Goal: Task Accomplishment & Management: Manage account settings

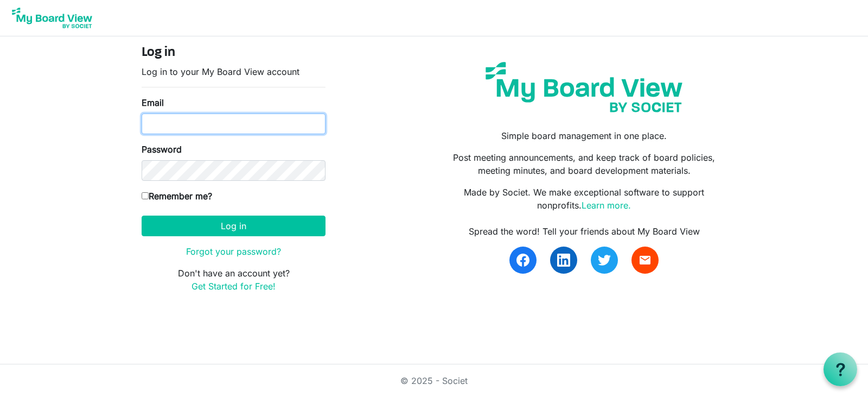
click at [189, 123] on input "Email" at bounding box center [234, 123] width 184 height 21
type input "williams.michaeledward@gmail.com"
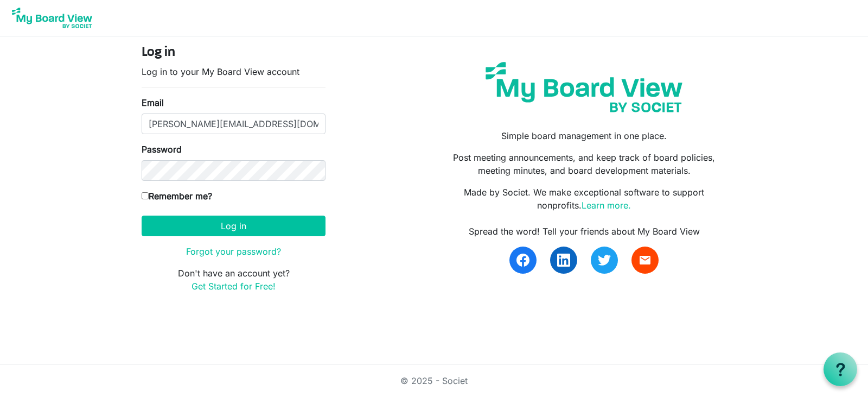
click at [146, 197] on input "Remember me?" at bounding box center [145, 195] width 7 height 7
checkbox input "true"
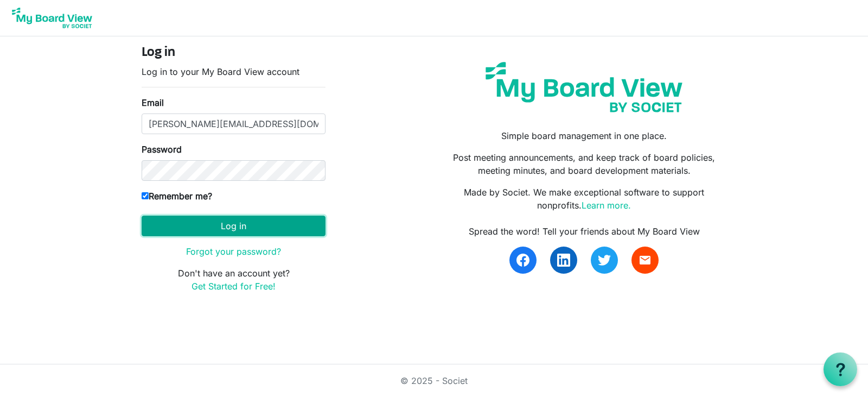
click at [200, 221] on button "Log in" at bounding box center [234, 225] width 184 height 21
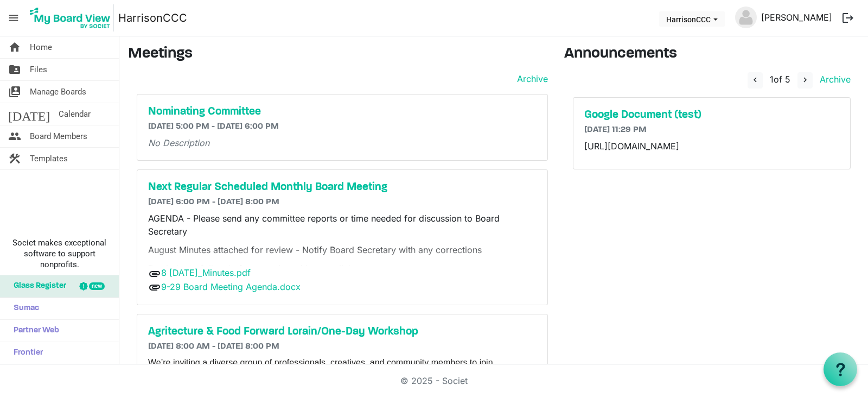
click at [794, 23] on link "[PERSON_NAME]" at bounding box center [797, 18] width 80 height 22
click at [806, 17] on link "[PERSON_NAME]" at bounding box center [797, 18] width 80 height 22
click at [850, 17] on button "logout" at bounding box center [848, 18] width 23 height 23
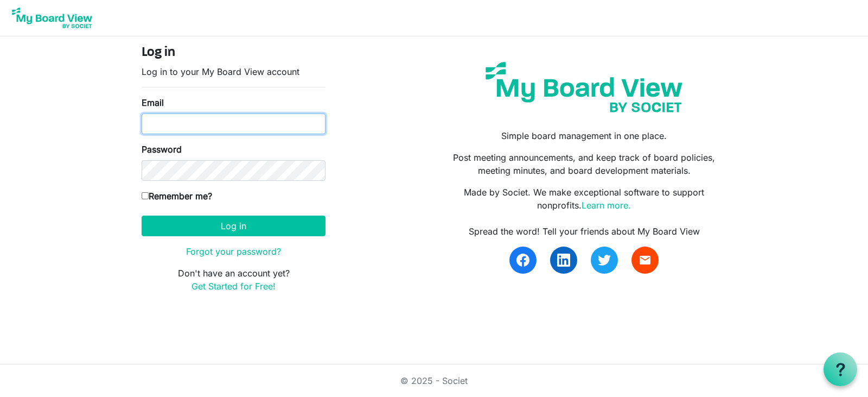
click at [237, 119] on input "Email" at bounding box center [234, 123] width 184 height 21
type input "williams.michaeledward@gmail.com"
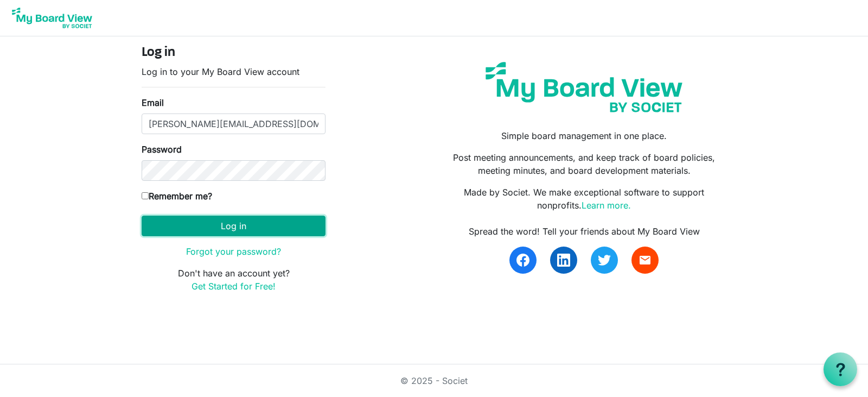
click at [259, 233] on button "Log in" at bounding box center [234, 225] width 184 height 21
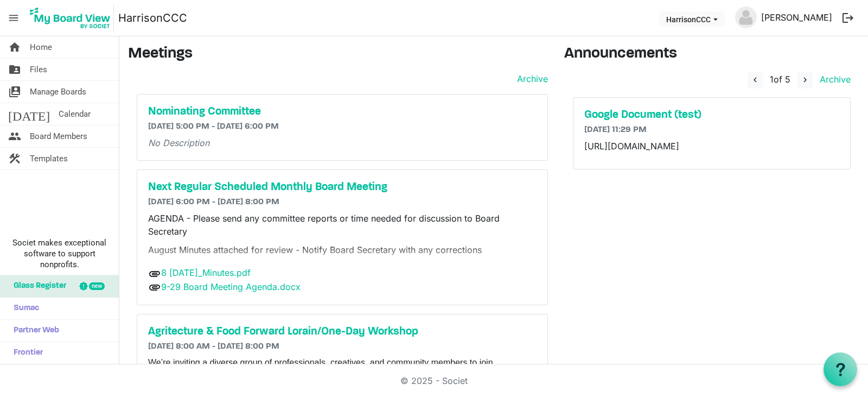
click at [806, 16] on link "[PERSON_NAME]" at bounding box center [797, 18] width 80 height 22
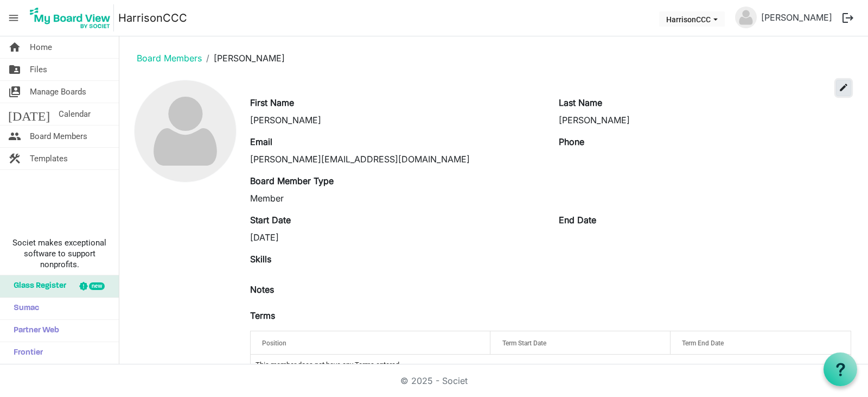
click at [839, 91] on span "edit" at bounding box center [844, 87] width 10 height 10
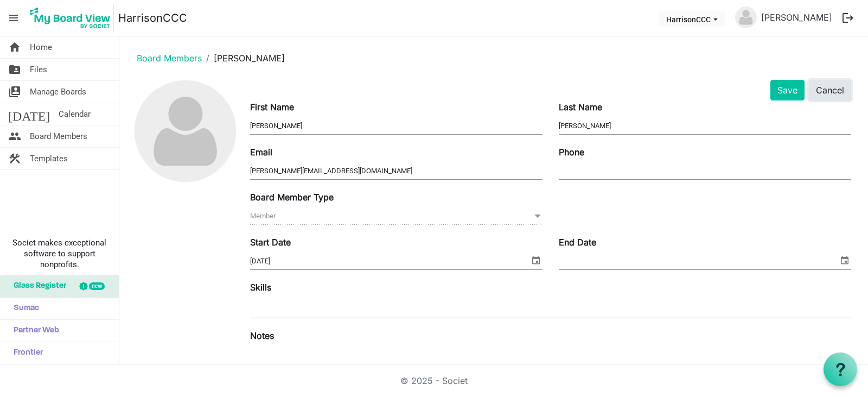
click at [831, 97] on button "Cancel" at bounding box center [830, 90] width 42 height 21
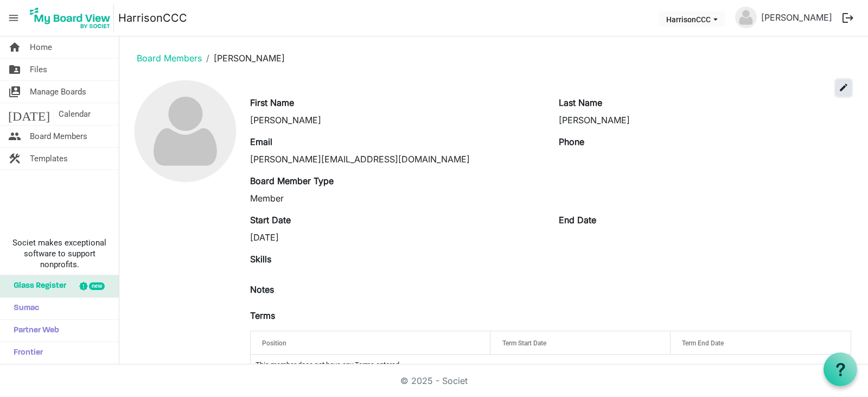
click at [839, 88] on span "edit" at bounding box center [844, 87] width 10 height 10
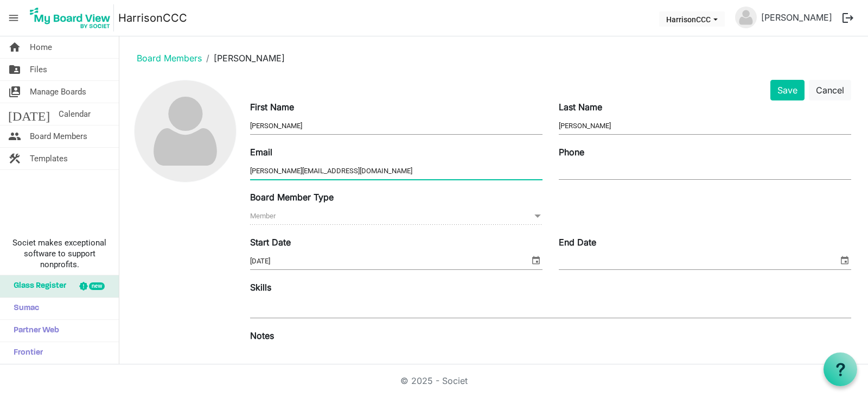
click at [328, 171] on input "williams.michaeledward@gmail.com" at bounding box center [396, 171] width 292 height 16
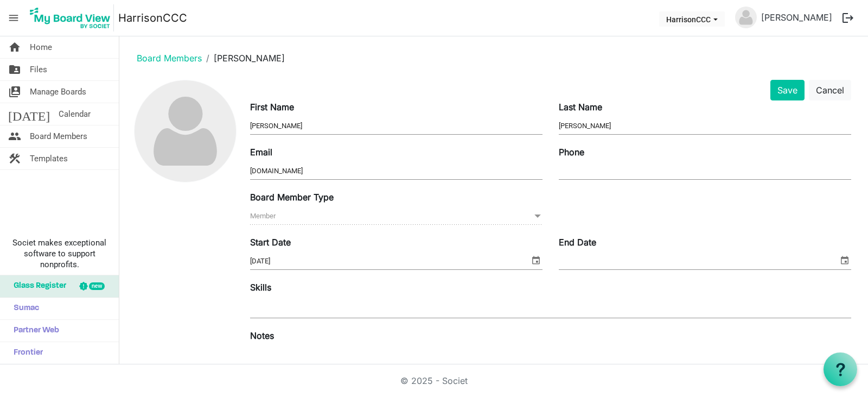
click at [250, 166] on input "gmail.com" at bounding box center [396, 171] width 292 height 16
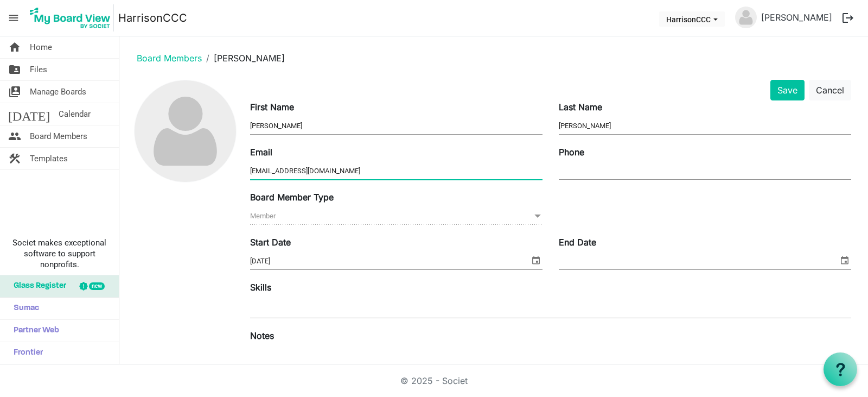
type input "[EMAIL_ADDRESS][DOMAIN_NAME]"
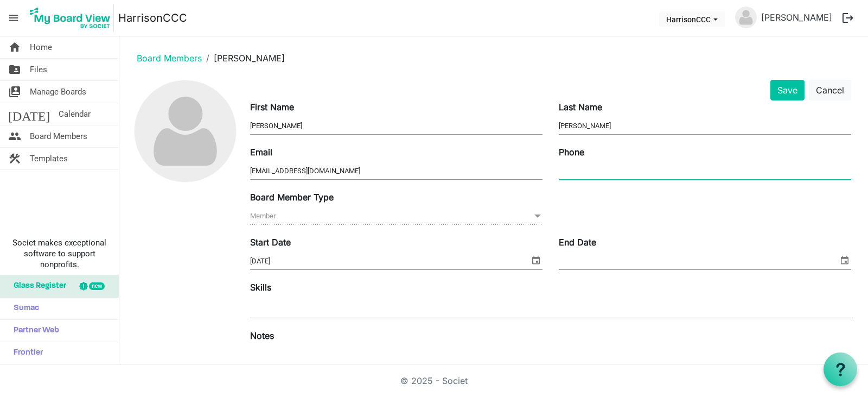
click at [574, 169] on input "Phone" at bounding box center [705, 171] width 292 height 16
type input "4048842769"
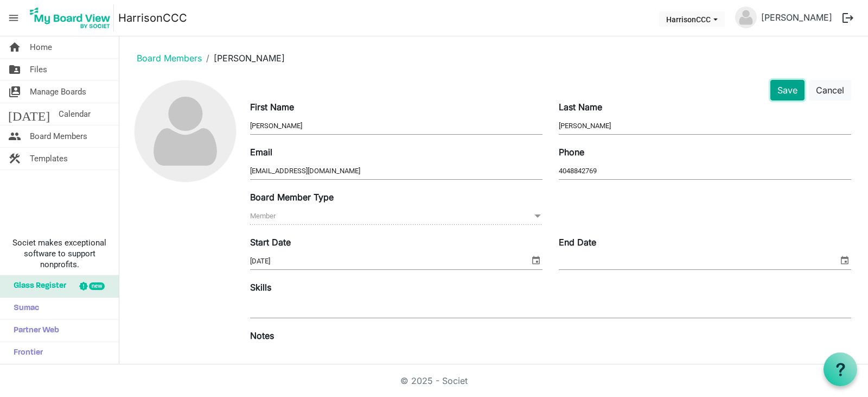
click at [783, 90] on button "Save" at bounding box center [788, 90] width 34 height 21
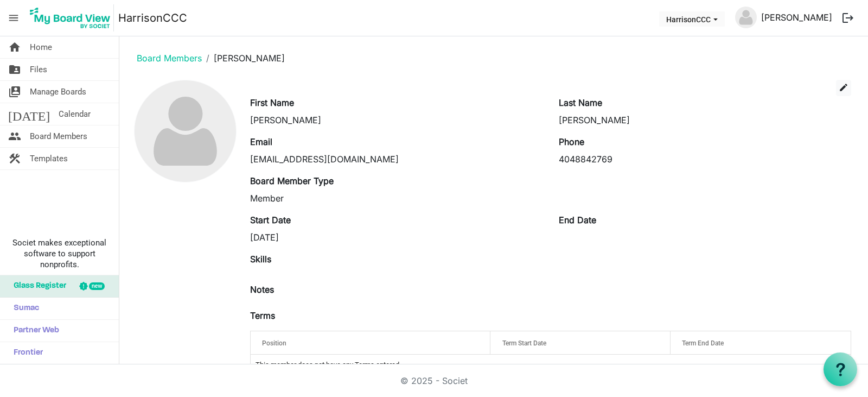
click at [793, 22] on link "Mike Williams" at bounding box center [797, 18] width 80 height 22
click at [848, 21] on button "logout" at bounding box center [848, 18] width 23 height 23
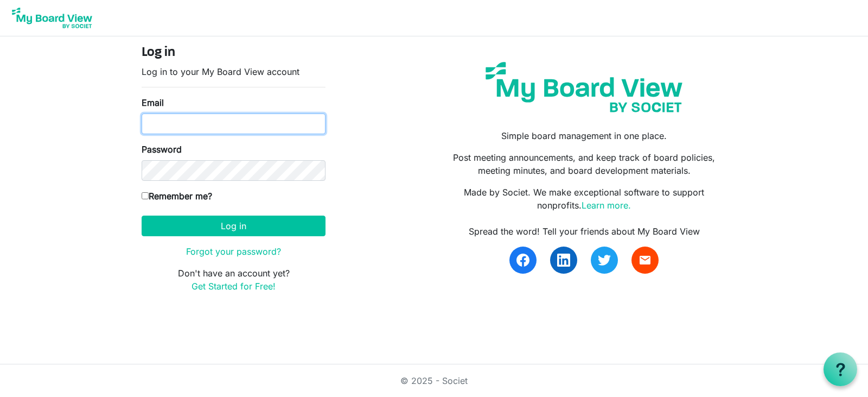
click at [179, 124] on input "Email" at bounding box center [234, 123] width 184 height 21
type input "[EMAIL_ADDRESS][DOMAIN_NAME]"
click at [176, 157] on div "Password" at bounding box center [234, 162] width 184 height 38
click at [383, 166] on div "Log in Log in to your My Board View account Email harrisonccc.mikewilliams@gmai…" at bounding box center [433, 173] width 601 height 256
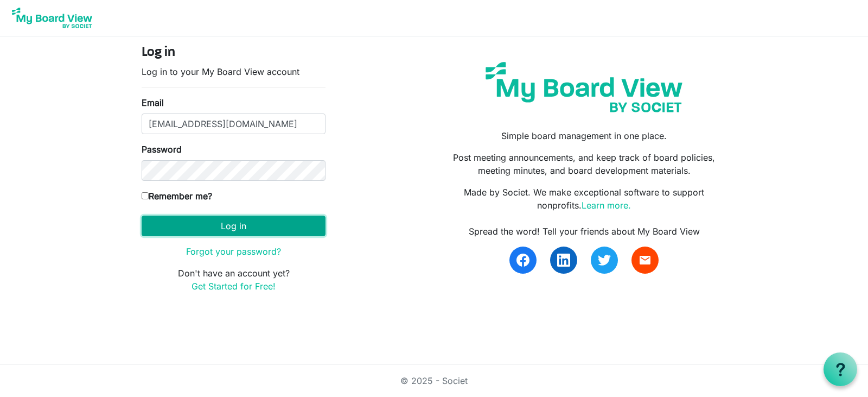
click at [193, 233] on button "Log in" at bounding box center [234, 225] width 184 height 21
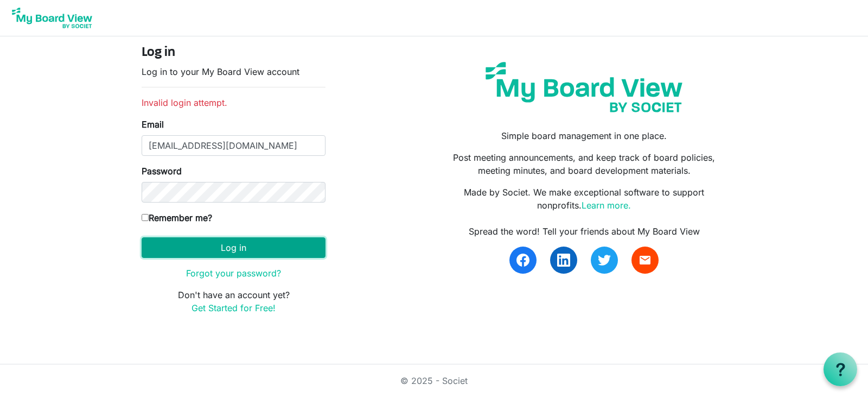
click at [172, 256] on button "Log in" at bounding box center [234, 247] width 184 height 21
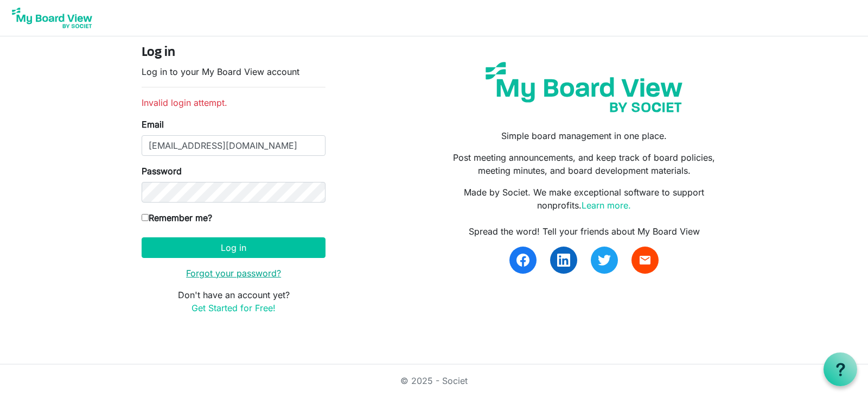
click at [211, 276] on link "Forgot your password?" at bounding box center [233, 273] width 95 height 11
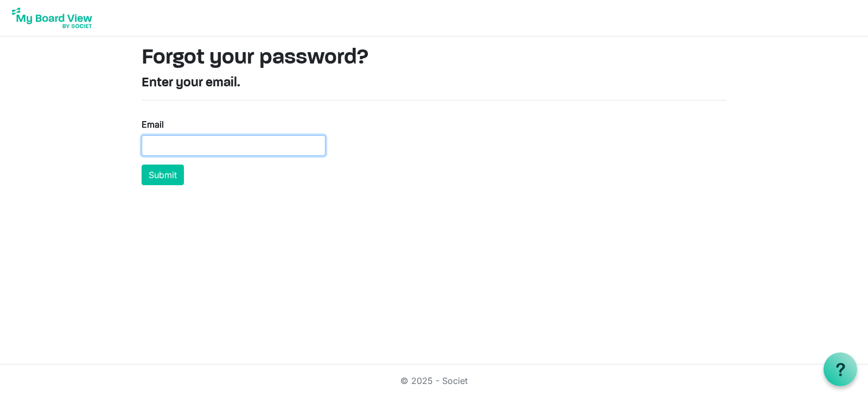
click at [169, 152] on input "Email" at bounding box center [234, 145] width 184 height 21
type input "[EMAIL_ADDRESS][DOMAIN_NAME]"
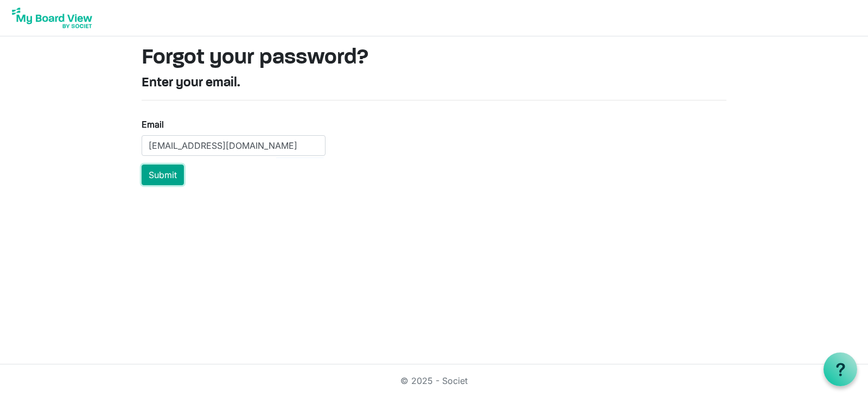
click at [158, 178] on button "Submit" at bounding box center [163, 174] width 42 height 21
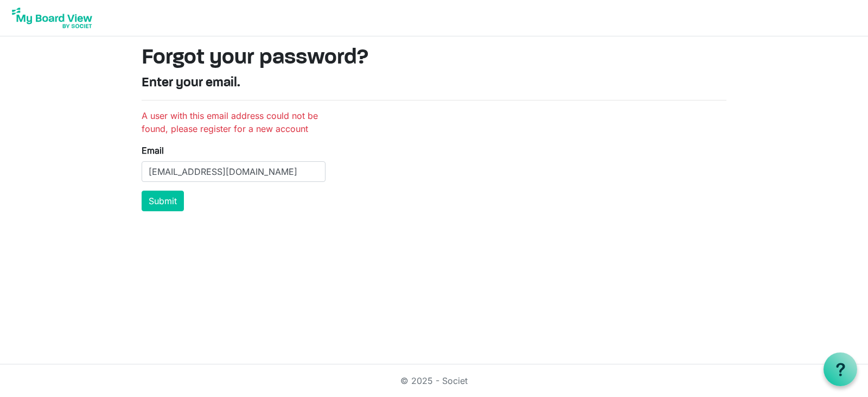
click at [44, 20] on img at bounding box center [52, 17] width 87 height 27
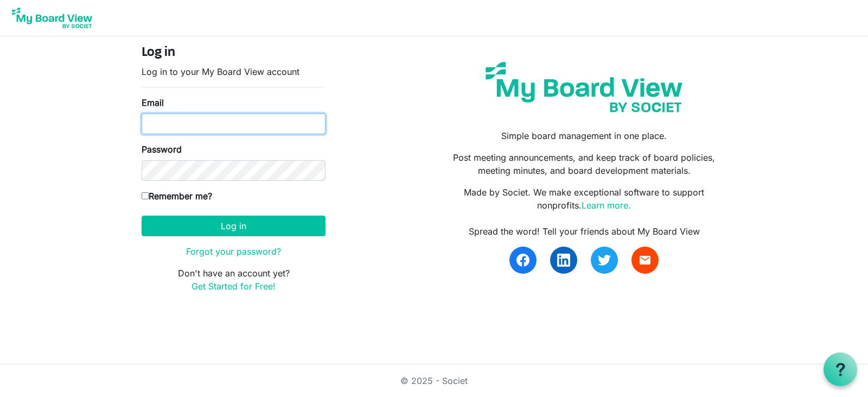
click at [268, 120] on input "Email" at bounding box center [234, 123] width 184 height 21
type input "[PERSON_NAME][EMAIL_ADDRESS][DOMAIN_NAME]"
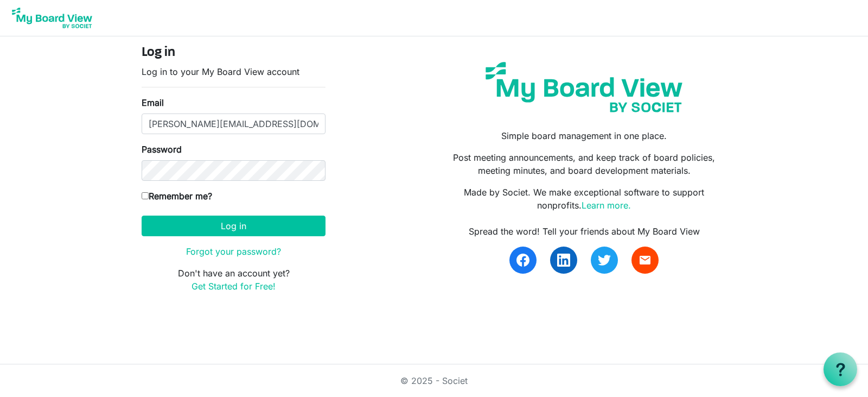
click at [146, 191] on label "Remember me?" at bounding box center [177, 195] width 71 height 13
click at [146, 192] on input "Remember me?" at bounding box center [145, 195] width 7 height 7
checkbox input "true"
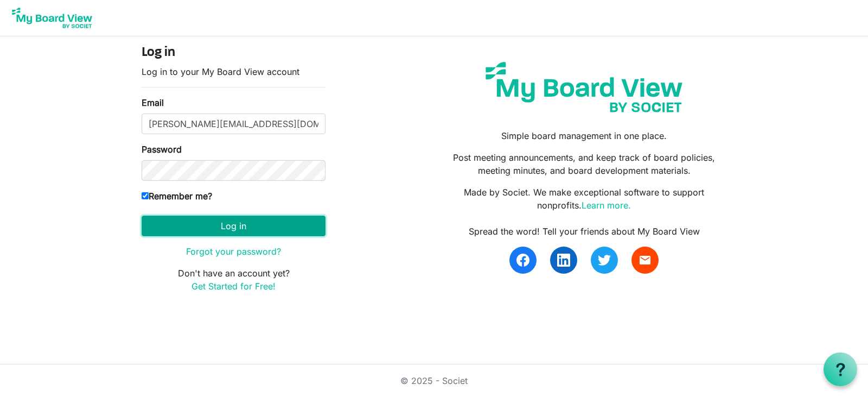
click at [197, 228] on button "Log in" at bounding box center [234, 225] width 184 height 21
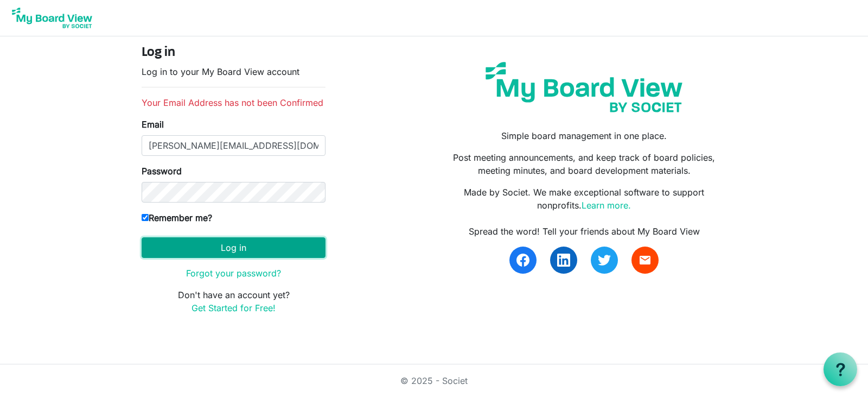
click at [226, 247] on button "Log in" at bounding box center [234, 247] width 184 height 21
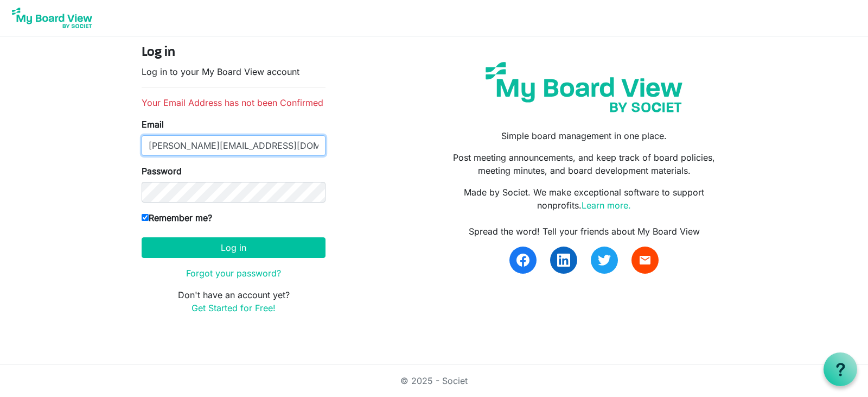
click at [295, 152] on input "williams.michaeledward@gmail.com" at bounding box center [234, 145] width 184 height 21
drag, startPoint x: 305, startPoint y: 148, endPoint x: 145, endPoint y: 151, distance: 159.6
click at [145, 151] on input "williams.michaeledward@gmail.com" at bounding box center [234, 145] width 184 height 21
type input "[EMAIL_ADDRESS][DOMAIN_NAME]"
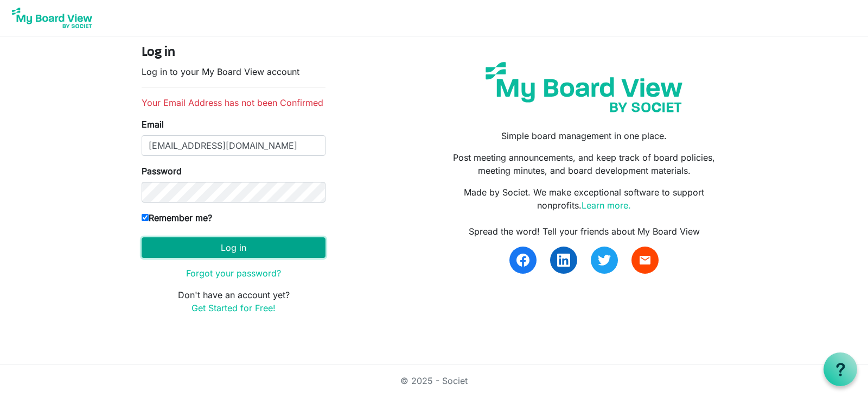
click at [175, 250] on button "Log in" at bounding box center [234, 247] width 184 height 21
click at [176, 249] on button "Log in" at bounding box center [234, 247] width 184 height 21
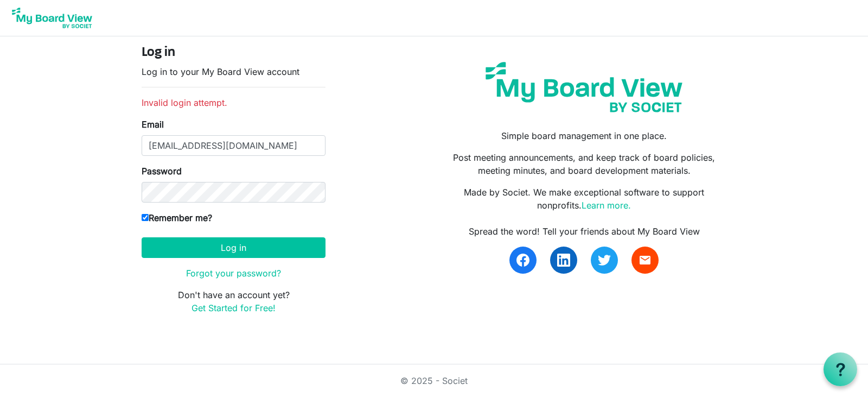
click at [57, 21] on img at bounding box center [52, 17] width 87 height 27
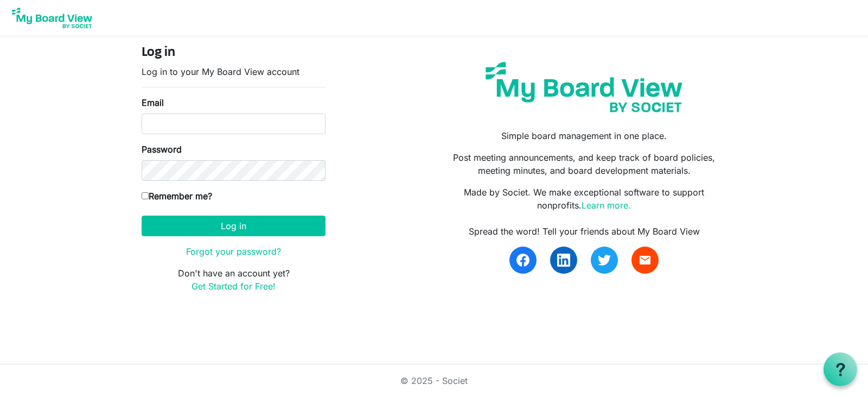
click at [53, 27] on img at bounding box center [52, 17] width 87 height 27
click at [69, 18] on img at bounding box center [52, 17] width 87 height 27
click at [258, 126] on input "Email" at bounding box center [234, 123] width 184 height 21
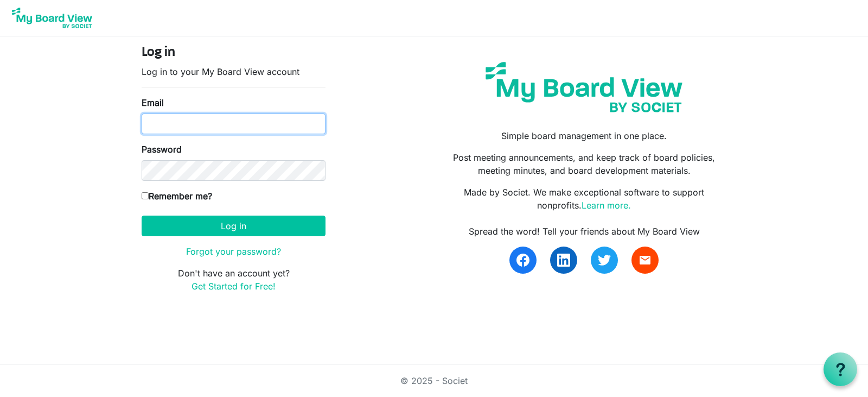
click at [258, 126] on input "Email" at bounding box center [234, 123] width 184 height 21
type input "[EMAIL_ADDRESS][DOMAIN_NAME]"
click at [544, 97] on img at bounding box center [584, 87] width 213 height 67
